Goal: Information Seeking & Learning: Compare options

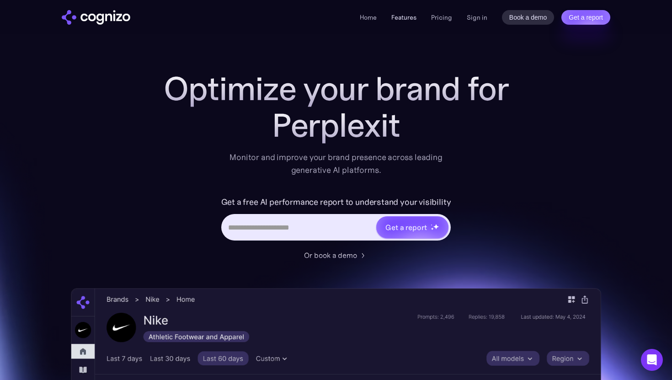
click at [407, 20] on link "Features" at bounding box center [403, 17] width 25 height 8
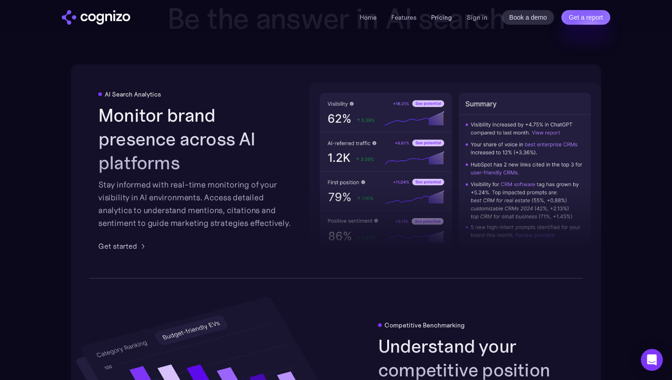
click at [440, 18] on link "Pricing" at bounding box center [441, 17] width 21 height 8
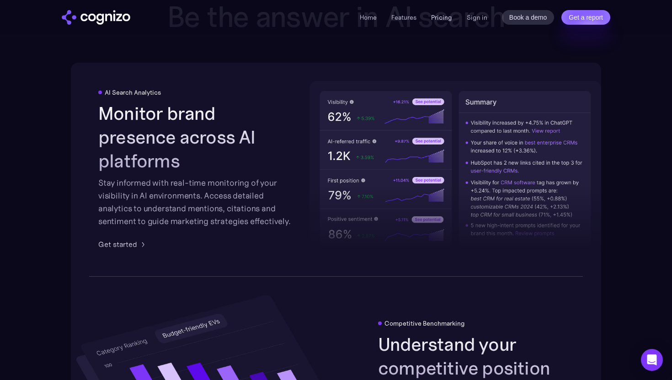
scroll to position [1630, 0]
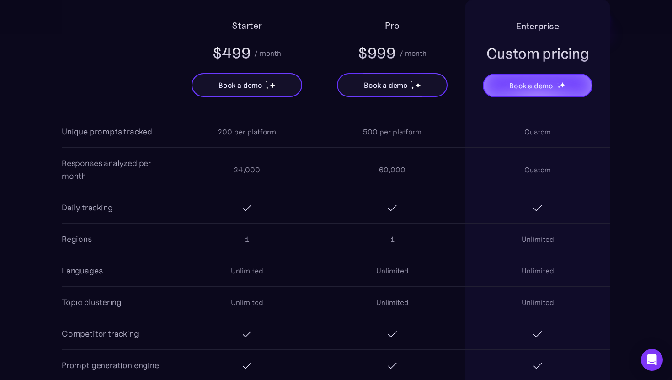
scroll to position [790, 0]
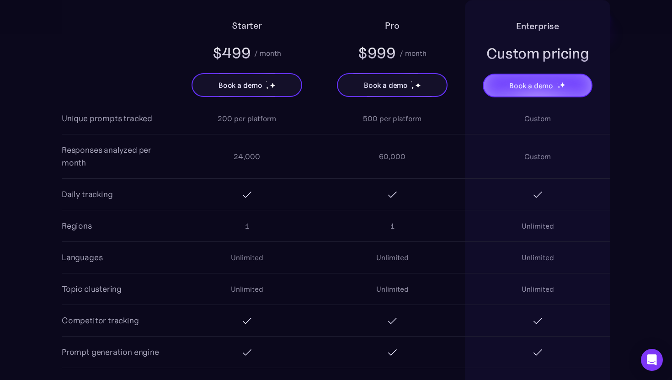
click at [239, 154] on div "24,000" at bounding box center [247, 156] width 27 height 11
click at [241, 193] on img at bounding box center [246, 194] width 11 height 11
click at [398, 160] on div "60,000" at bounding box center [392, 156] width 27 height 11
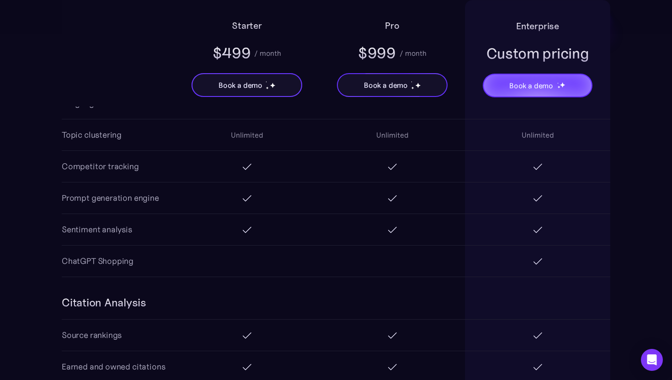
scroll to position [946, 0]
click at [134, 195] on div "Prompt generation engine" at bounding box center [110, 196] width 97 height 13
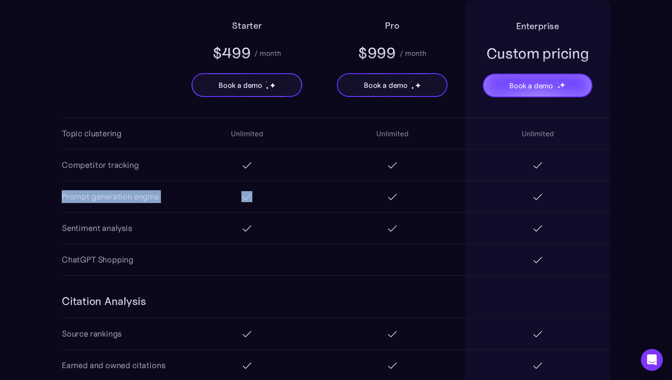
click at [134, 195] on div "Prompt generation engine" at bounding box center [110, 196] width 97 height 13
click at [138, 216] on div "Sentiment analysis" at bounding box center [336, 229] width 549 height 32
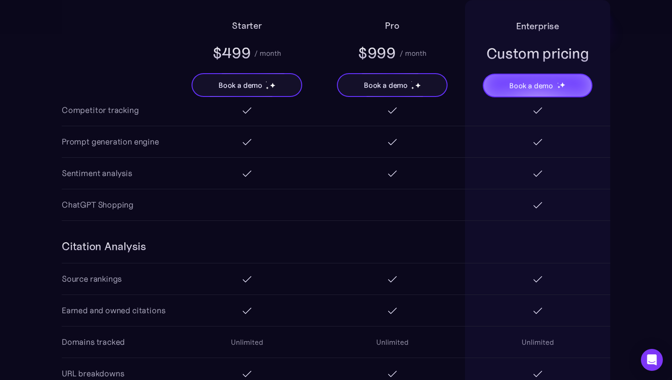
scroll to position [1029, 0]
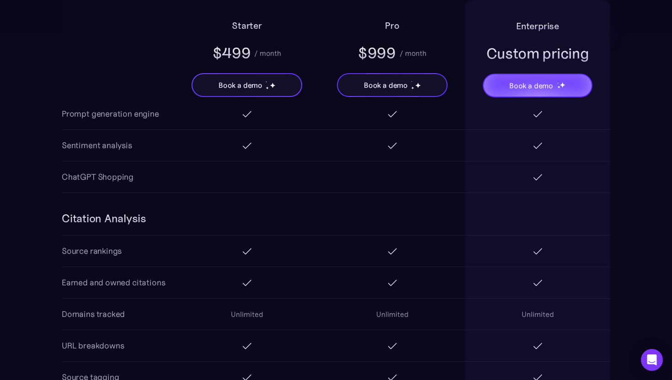
click at [125, 181] on div "ChatGPT Shopping" at bounding box center [98, 177] width 72 height 13
click at [155, 181] on div "ChatGPT Shopping" at bounding box center [336, 177] width 549 height 32
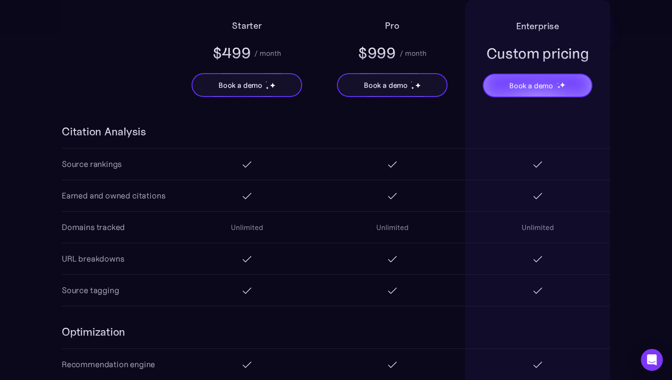
scroll to position [1131, 0]
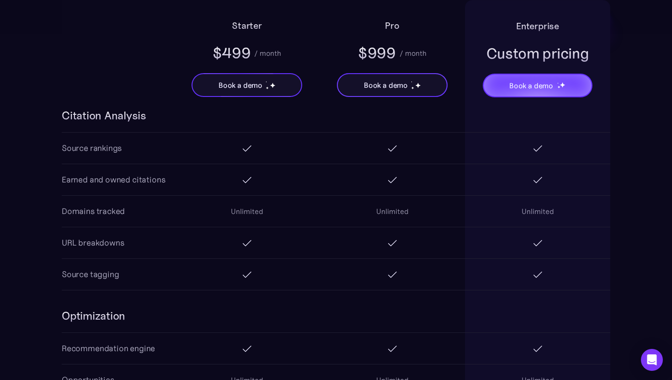
click at [247, 207] on div "Unlimited" at bounding box center [247, 211] width 32 height 11
drag, startPoint x: 247, startPoint y: 207, endPoint x: 399, endPoint y: 210, distance: 151.4
click at [399, 210] on div "Unlimited Unlimited Unlimited" at bounding box center [392, 211] width 436 height 31
click at [399, 210] on div "Unlimited" at bounding box center [392, 211] width 32 height 11
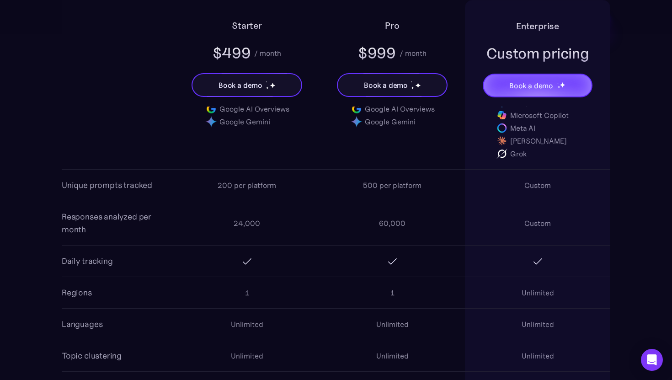
scroll to position [718, 0]
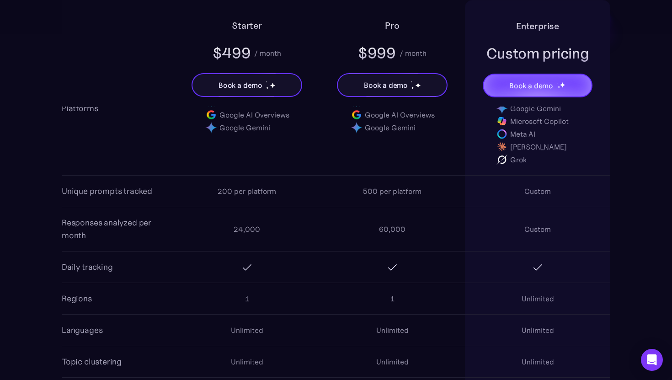
click at [222, 187] on div "200 per platform" at bounding box center [247, 191] width 59 height 11
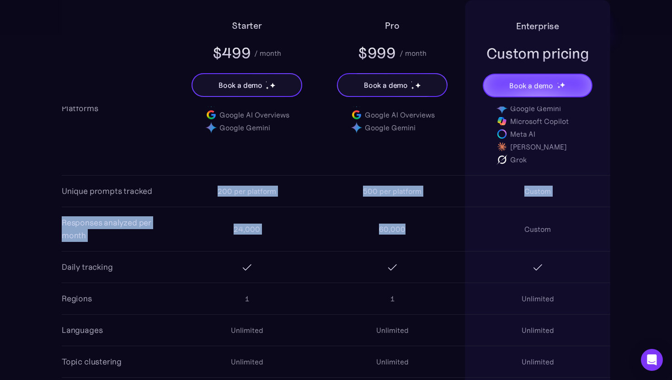
drag, startPoint x: 222, startPoint y: 187, endPoint x: 387, endPoint y: 226, distance: 169.2
click at [387, 226] on div "AI Search Analytics Platforms ChatGPT Perplexity Google AI Overviews Google Gem…" at bounding box center [336, 260] width 549 height 487
click at [312, 177] on div "200 per platform" at bounding box center [246, 191] width 145 height 29
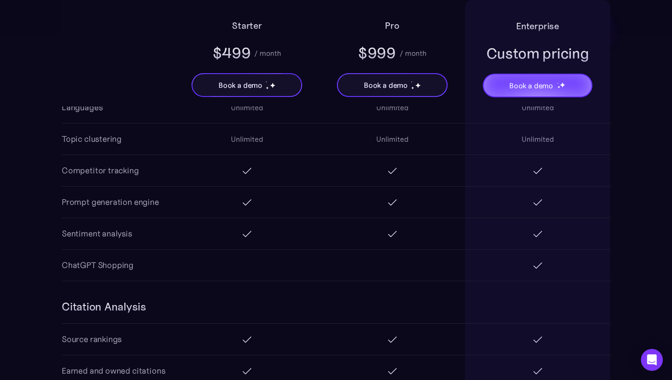
scroll to position [941, 0]
click at [77, 264] on div "ChatGPT Shopping" at bounding box center [98, 264] width 72 height 13
drag, startPoint x: 77, startPoint y: 264, endPoint x: 281, endPoint y: 269, distance: 203.6
click at [278, 268] on div "ChatGPT Shopping" at bounding box center [336, 265] width 549 height 32
click at [341, 260] on div at bounding box center [392, 264] width 145 height 18
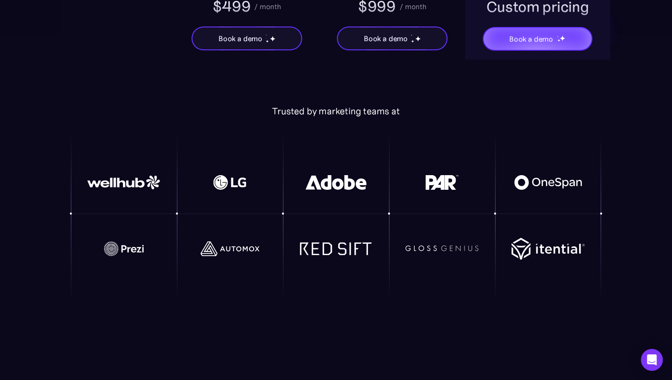
scroll to position [1941, 0]
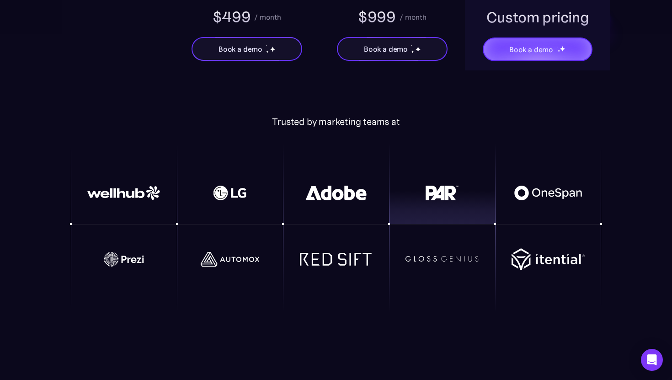
click at [442, 192] on img at bounding box center [442, 193] width 73 height 15
click at [362, 193] on img at bounding box center [336, 193] width 73 height 15
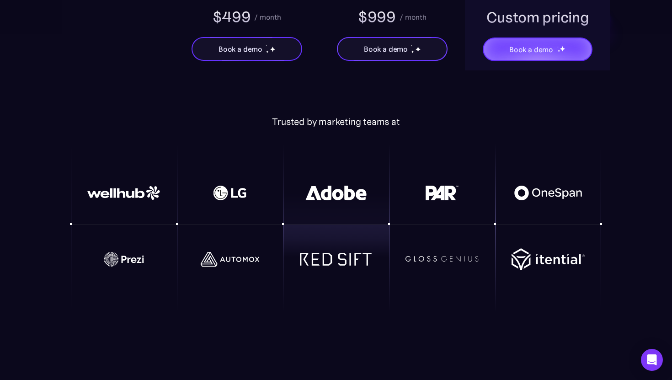
click at [342, 255] on img at bounding box center [336, 258] width 73 height 13
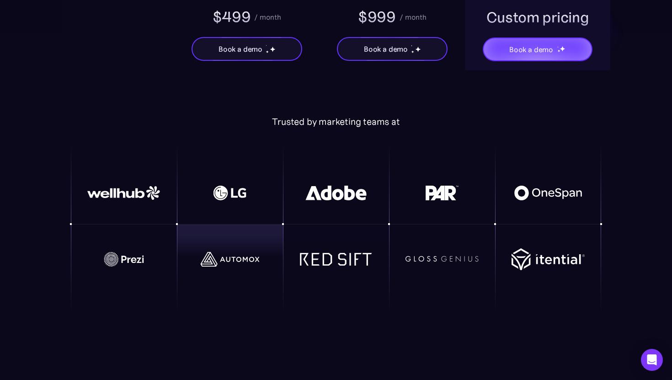
click at [210, 273] on div at bounding box center [230, 260] width 106 height 48
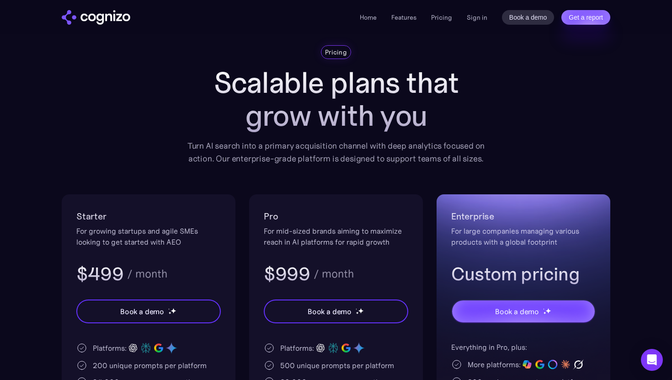
scroll to position [0, 0]
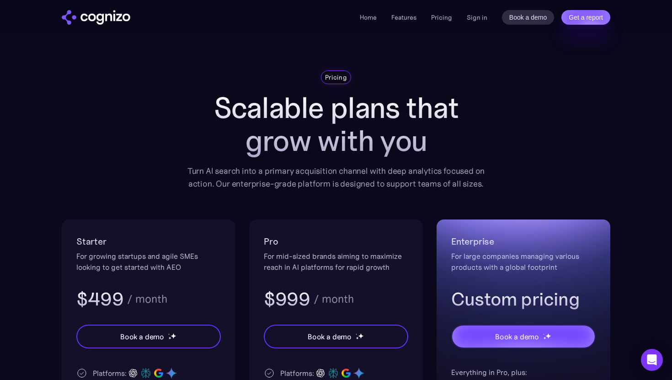
click at [119, 16] on img "home" at bounding box center [96, 17] width 69 height 15
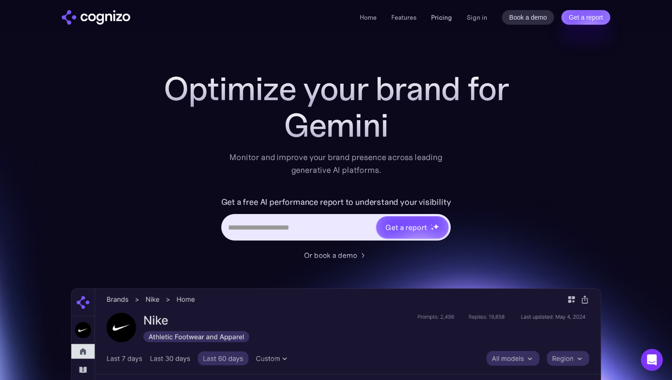
click at [441, 17] on link "Pricing" at bounding box center [441, 17] width 21 height 8
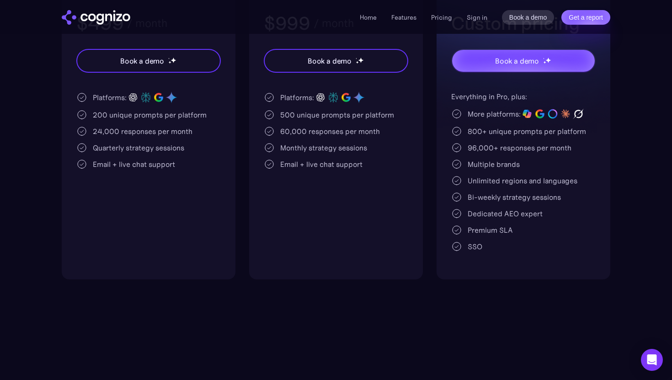
scroll to position [277, 0]
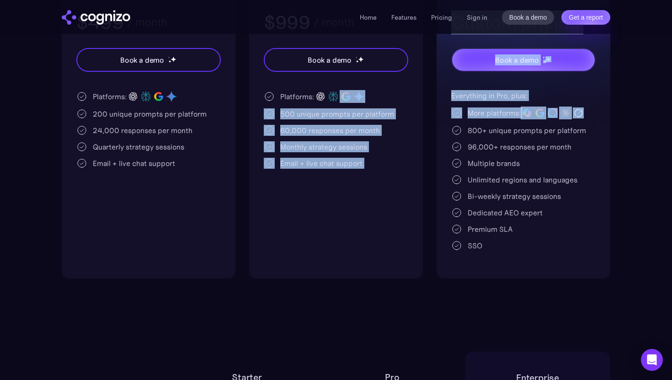
drag, startPoint x: 591, startPoint y: 120, endPoint x: 420, endPoint y: 80, distance: 175.3
click at [420, 80] on div "Starter For growing startups and agile SMEs looking to get started with AEO $49…" at bounding box center [336, 111] width 549 height 336
click at [385, 86] on div "Pro For mid-sized brands aiming to maximize reach in AI platforms for rapid gro…" at bounding box center [336, 111] width 174 height 336
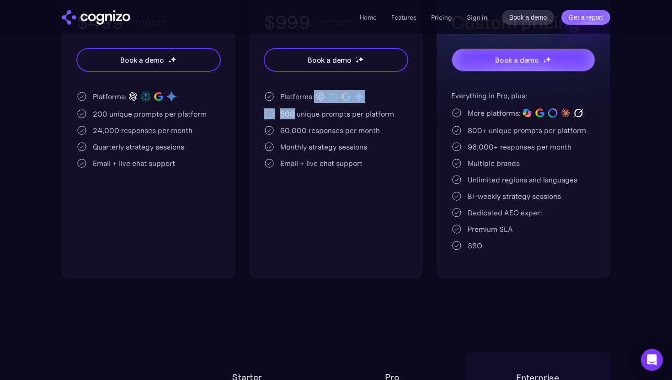
click at [385, 86] on div "Pro For mid-sized brands aiming to maximize reach in AI platforms for rapid gro…" at bounding box center [336, 111] width 174 height 336
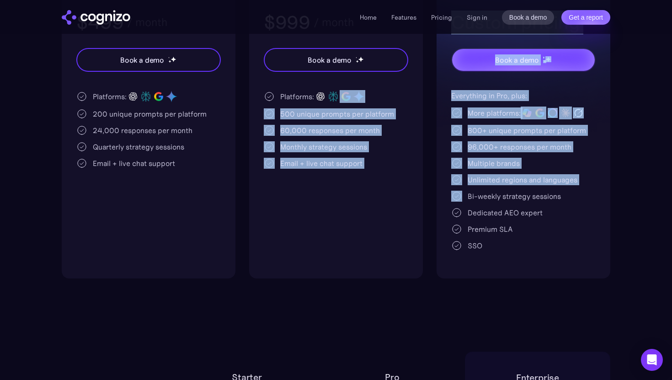
drag, startPoint x: 385, startPoint y: 86, endPoint x: 530, endPoint y: 195, distance: 182.3
click at [529, 193] on div "Starter For growing startups and agile SMEs looking to get started with AEO $49…" at bounding box center [336, 111] width 549 height 336
click at [530, 195] on div "Bi-weekly strategy sessions" at bounding box center [514, 196] width 93 height 11
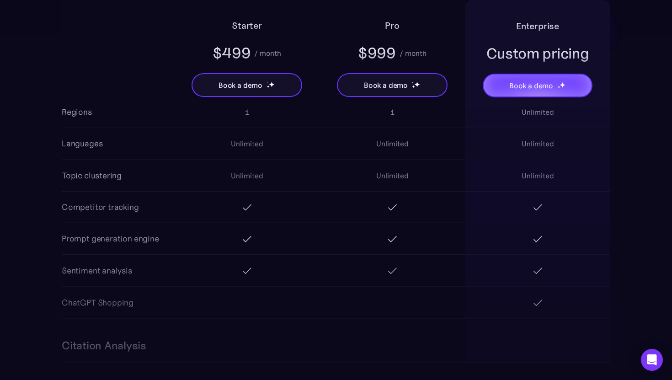
scroll to position [909, 0]
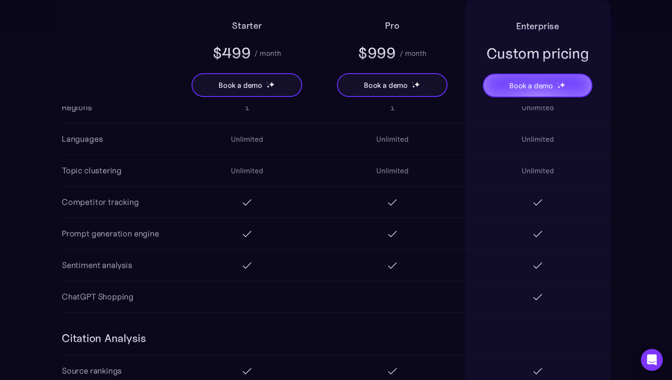
click at [646, 358] on div "Open Intercom Messenger" at bounding box center [652, 360] width 24 height 24
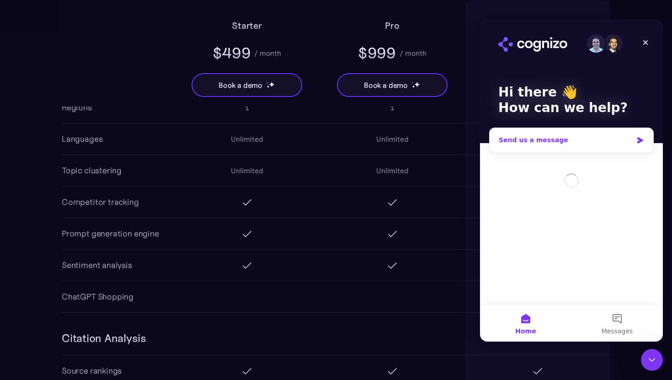
scroll to position [0, 0]
click at [530, 328] on span "Home" at bounding box center [525, 331] width 21 height 6
click at [646, 39] on icon "Close" at bounding box center [645, 42] width 7 height 7
